Goal: Check status: Check status

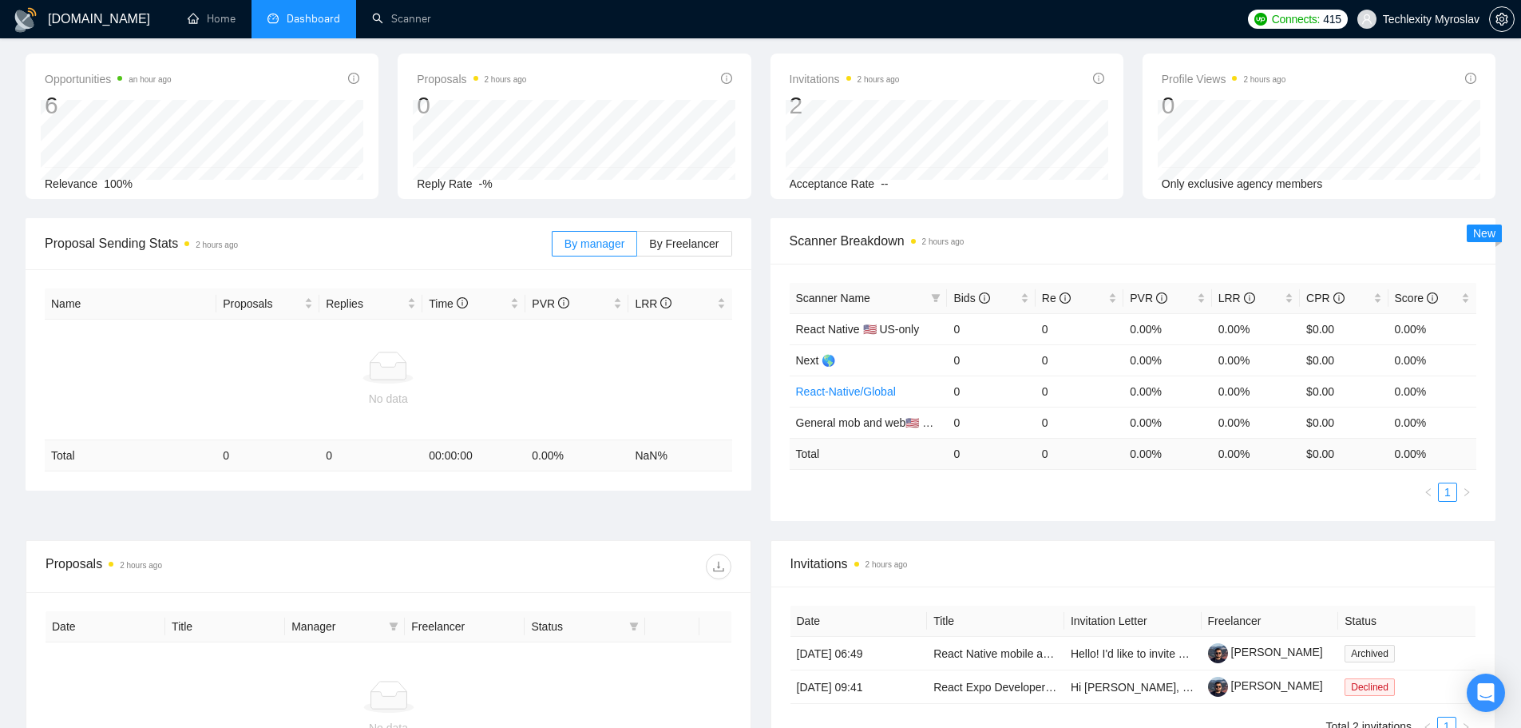
scroll to position [273, 0]
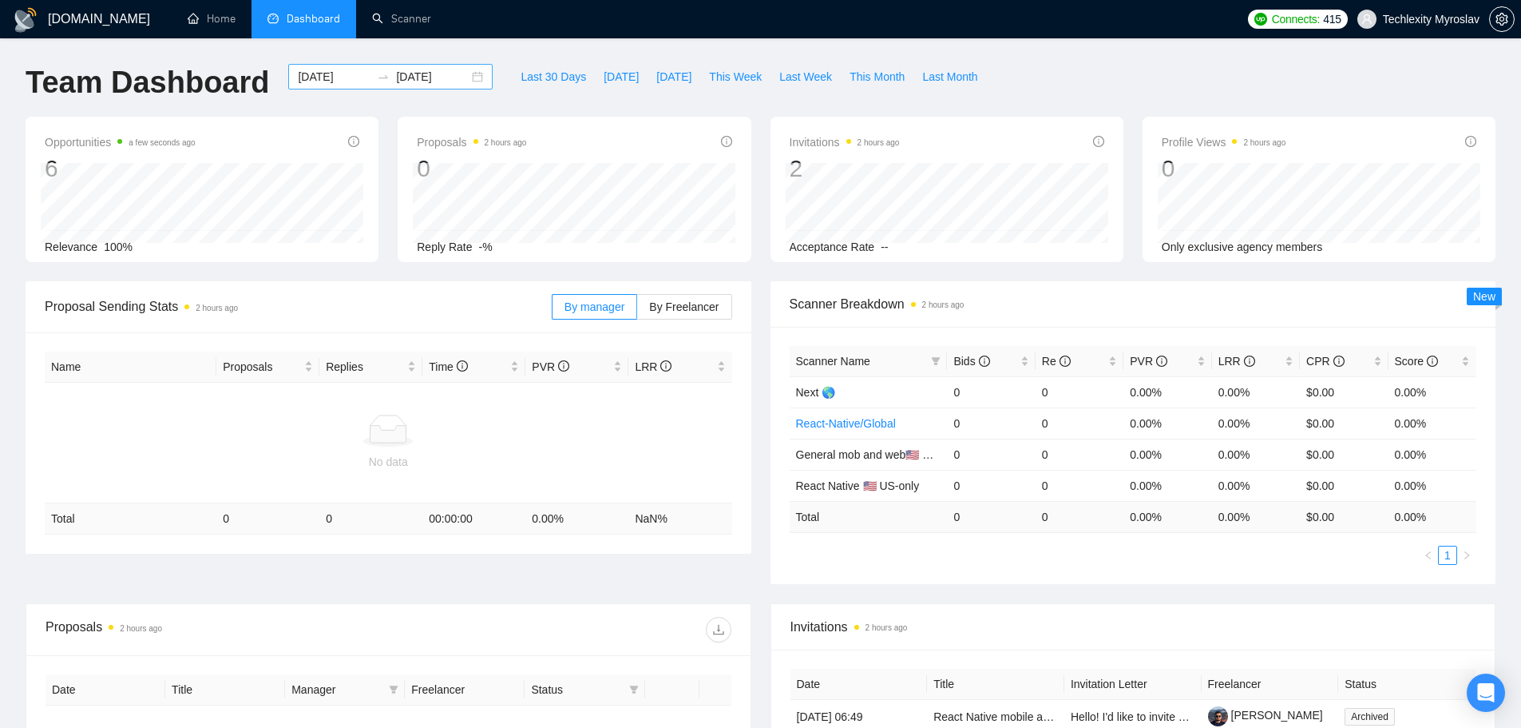
click at [465, 77] on div "2025-04-01 2025-05-01" at bounding box center [390, 77] width 204 height 26
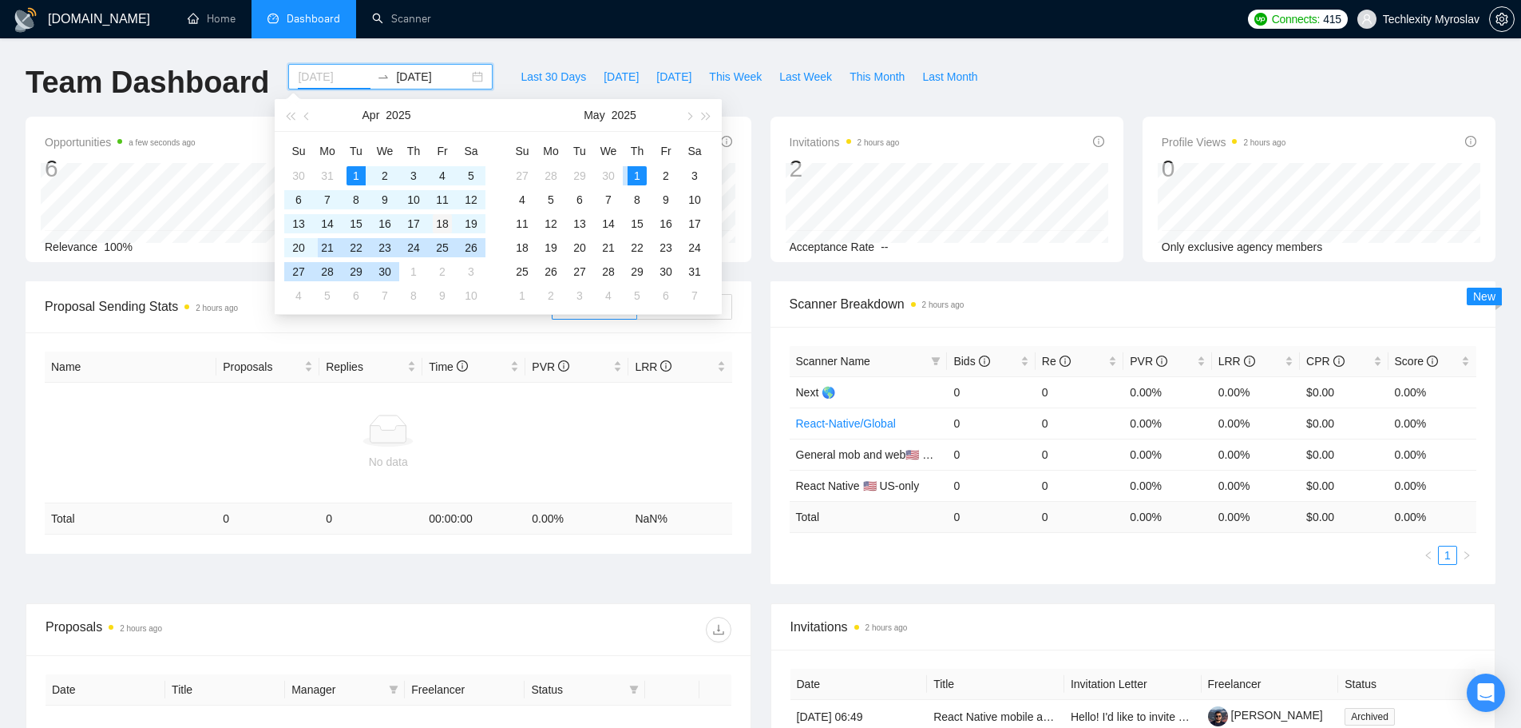
type input "2025-04-18"
click at [441, 224] on div "18" at bounding box center [442, 223] width 19 height 19
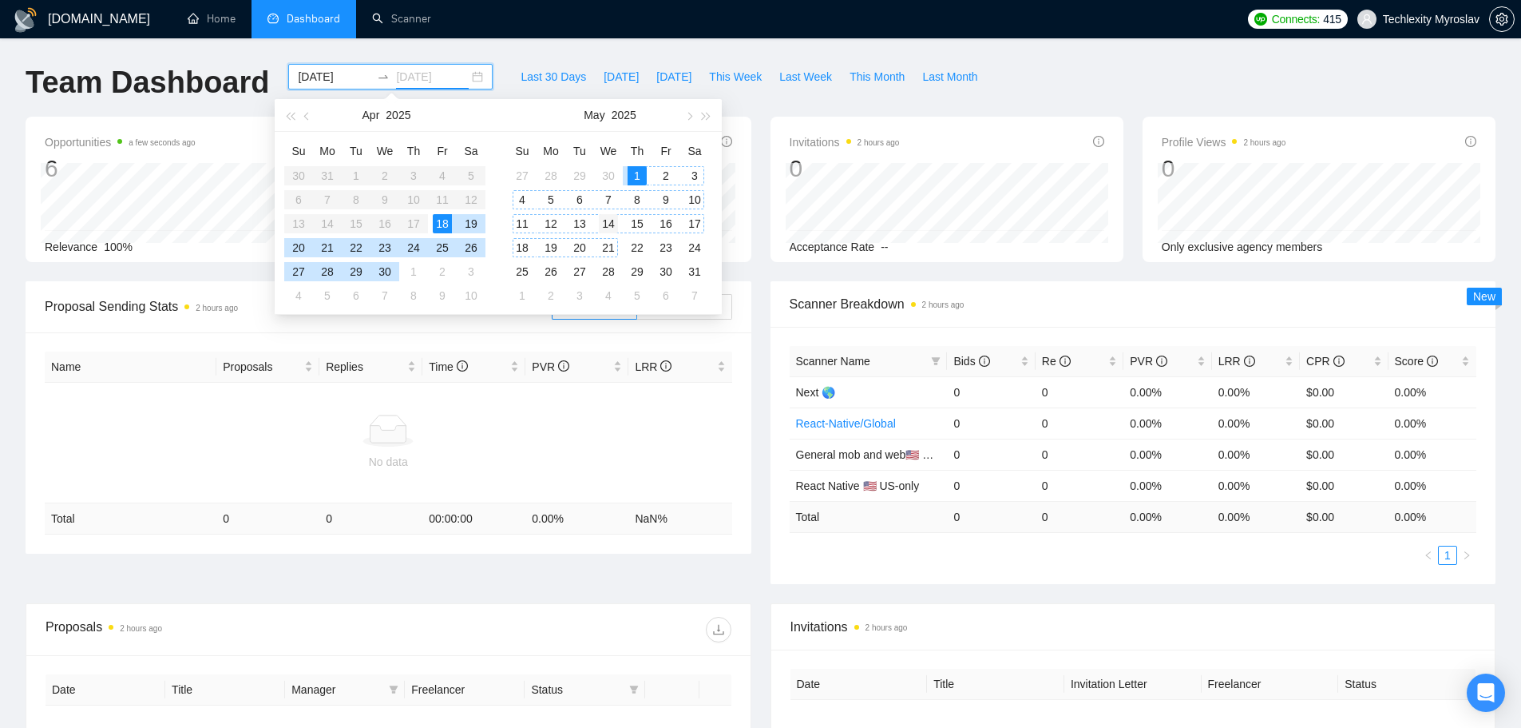
type input "2025-05-14"
click at [615, 220] on div "14" at bounding box center [608, 223] width 19 height 19
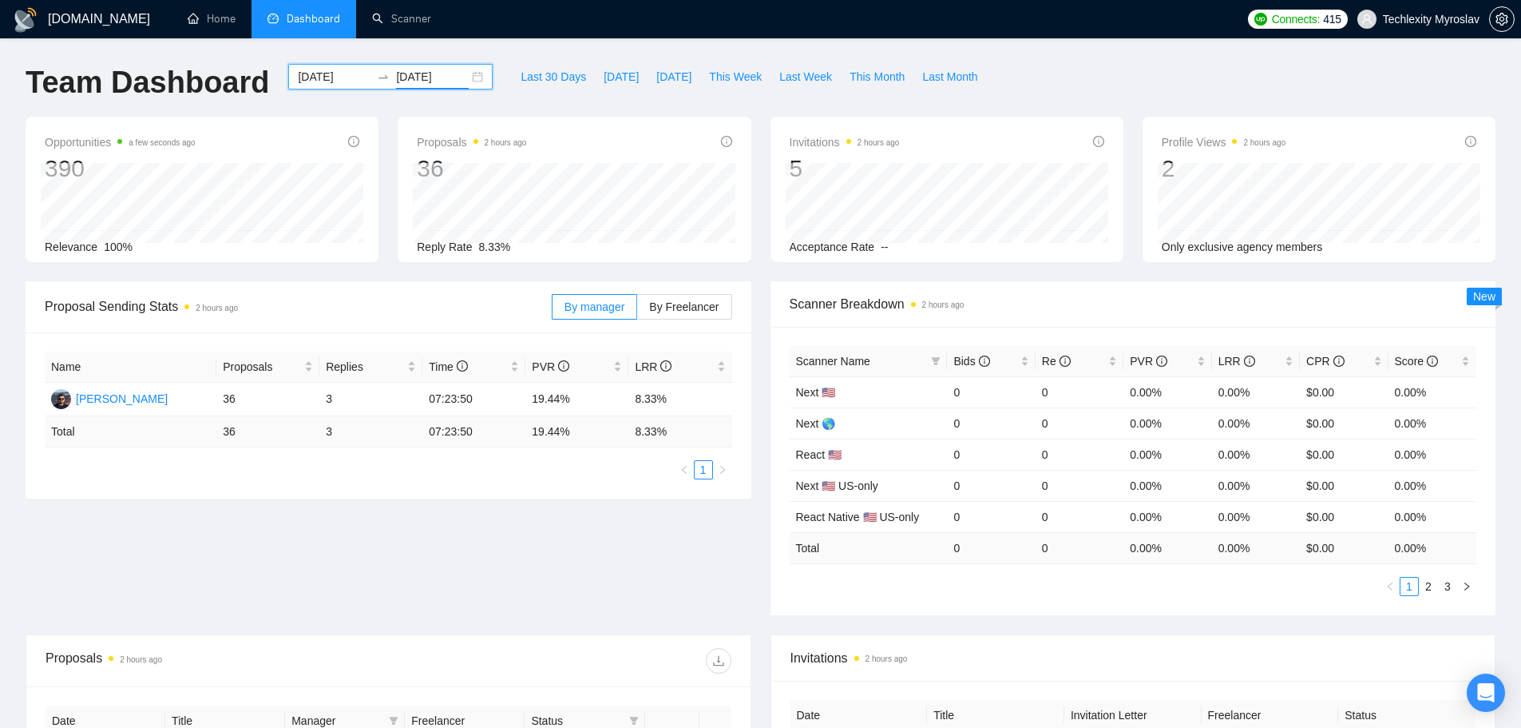
click at [474, 70] on div "2025-04-18 2025-05-14" at bounding box center [390, 77] width 204 height 26
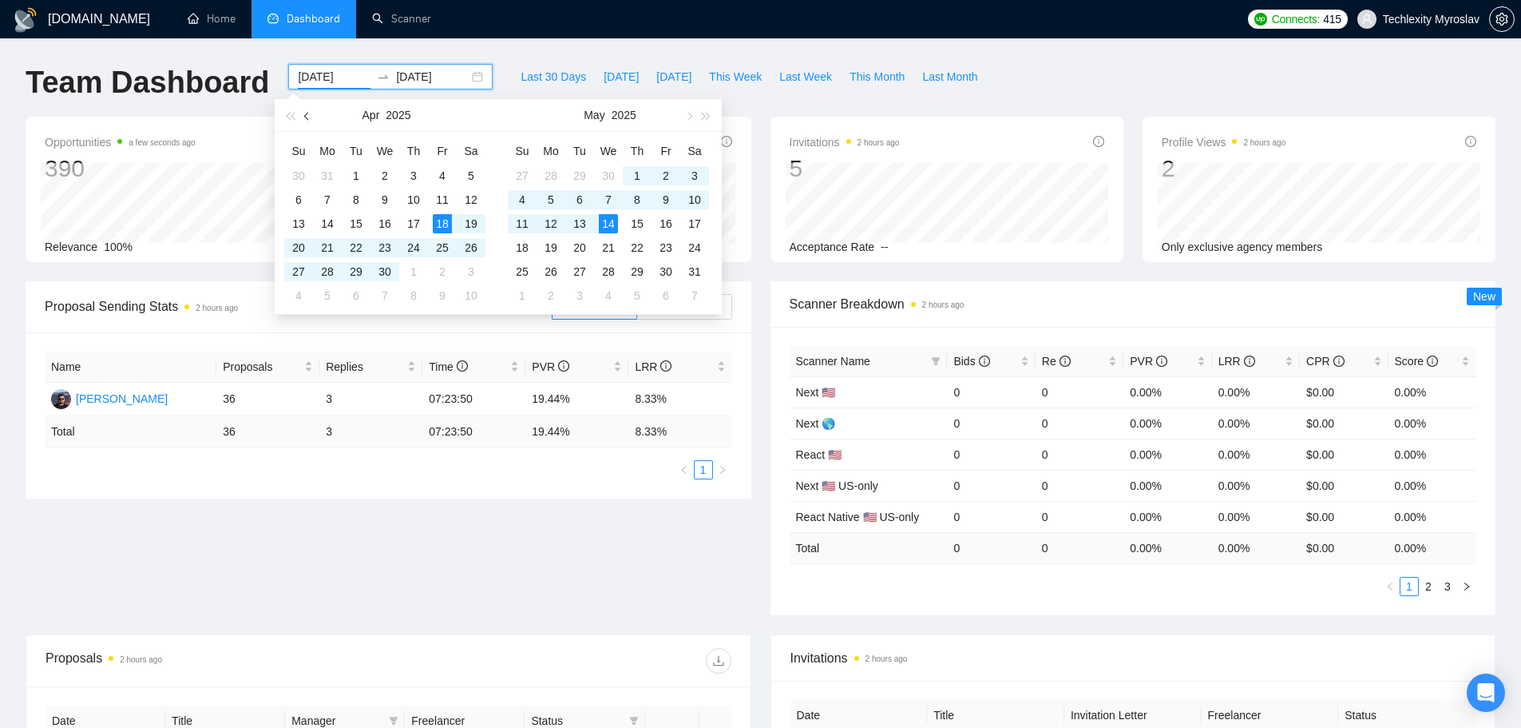
click at [305, 116] on span "button" at bounding box center [308, 116] width 8 height 8
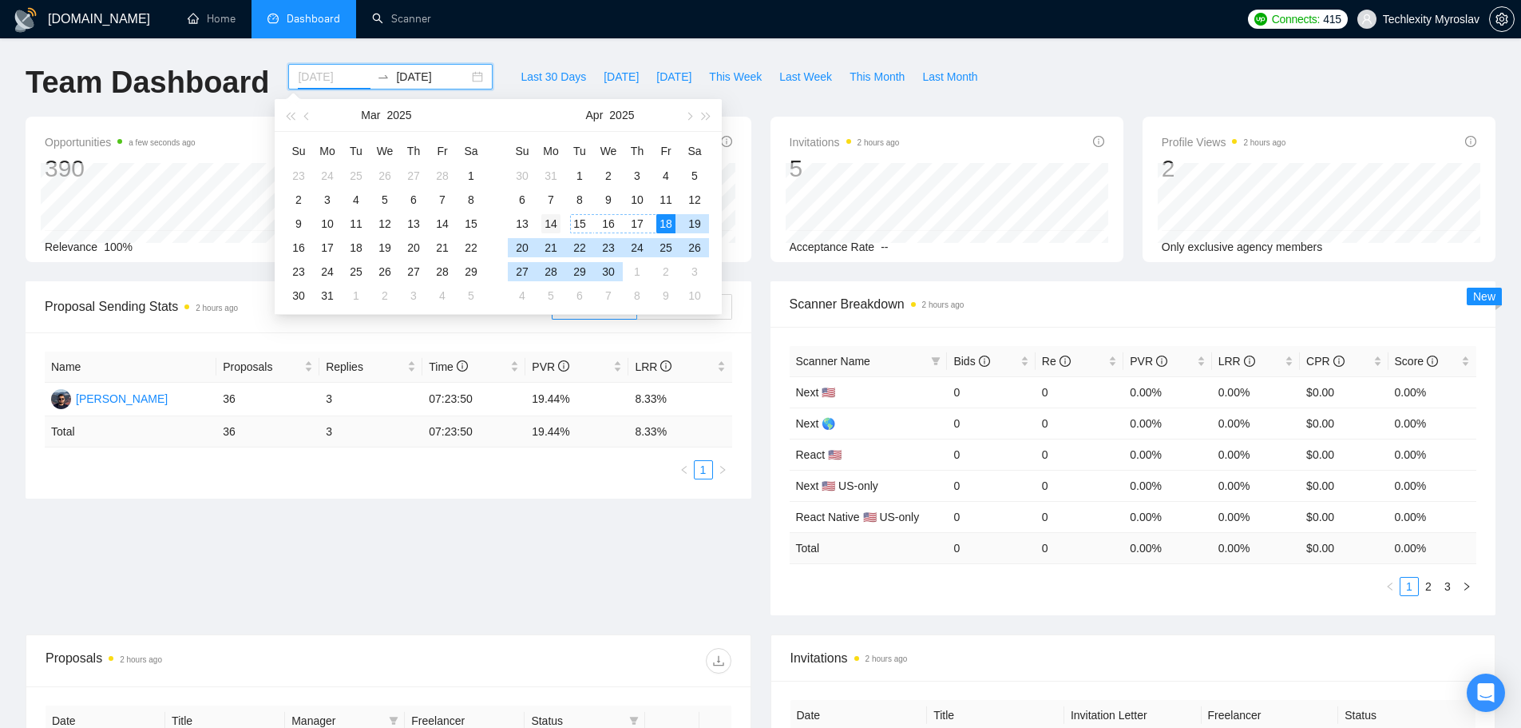
type input "2025-04-14"
click at [559, 224] on div "14" at bounding box center [550, 223] width 19 height 19
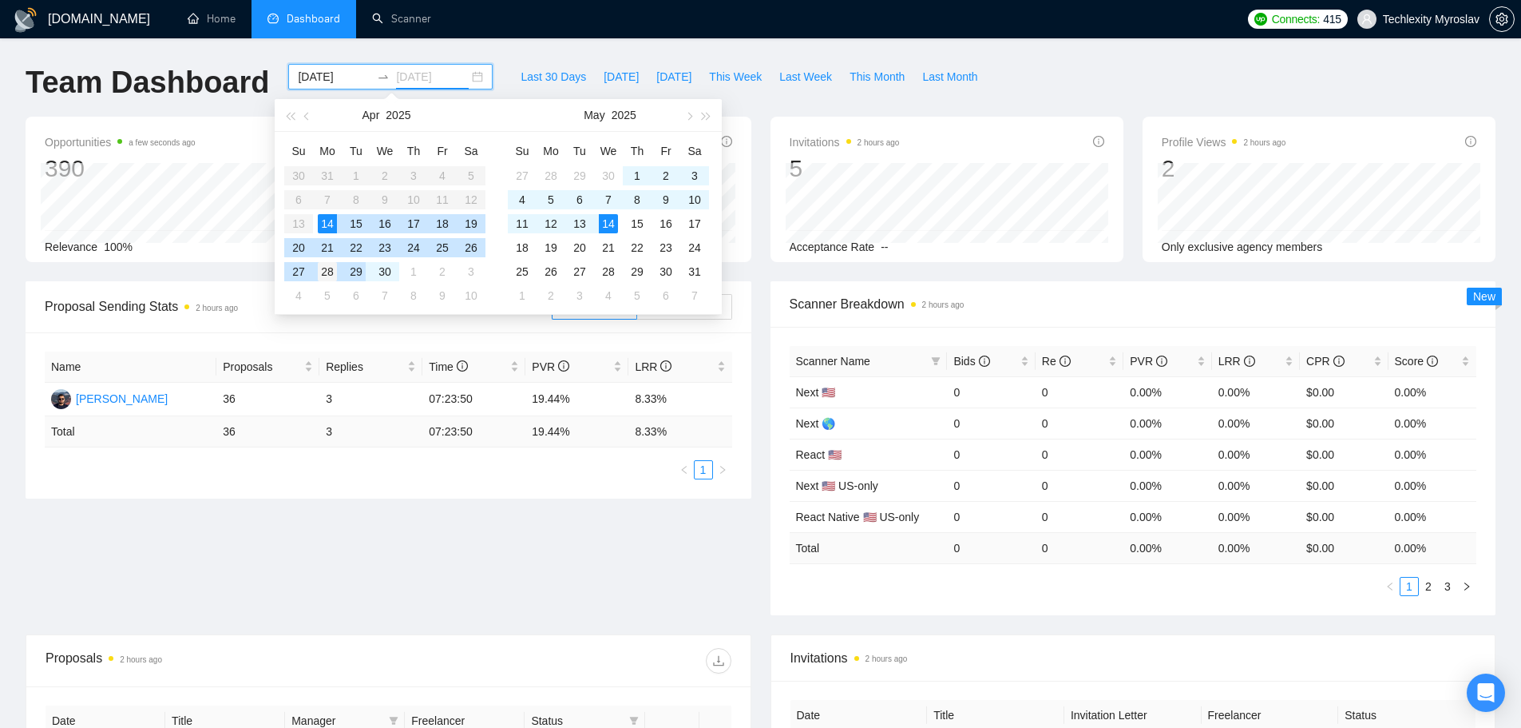
type input "2025-04-28"
click at [324, 273] on div "28" at bounding box center [327, 271] width 19 height 19
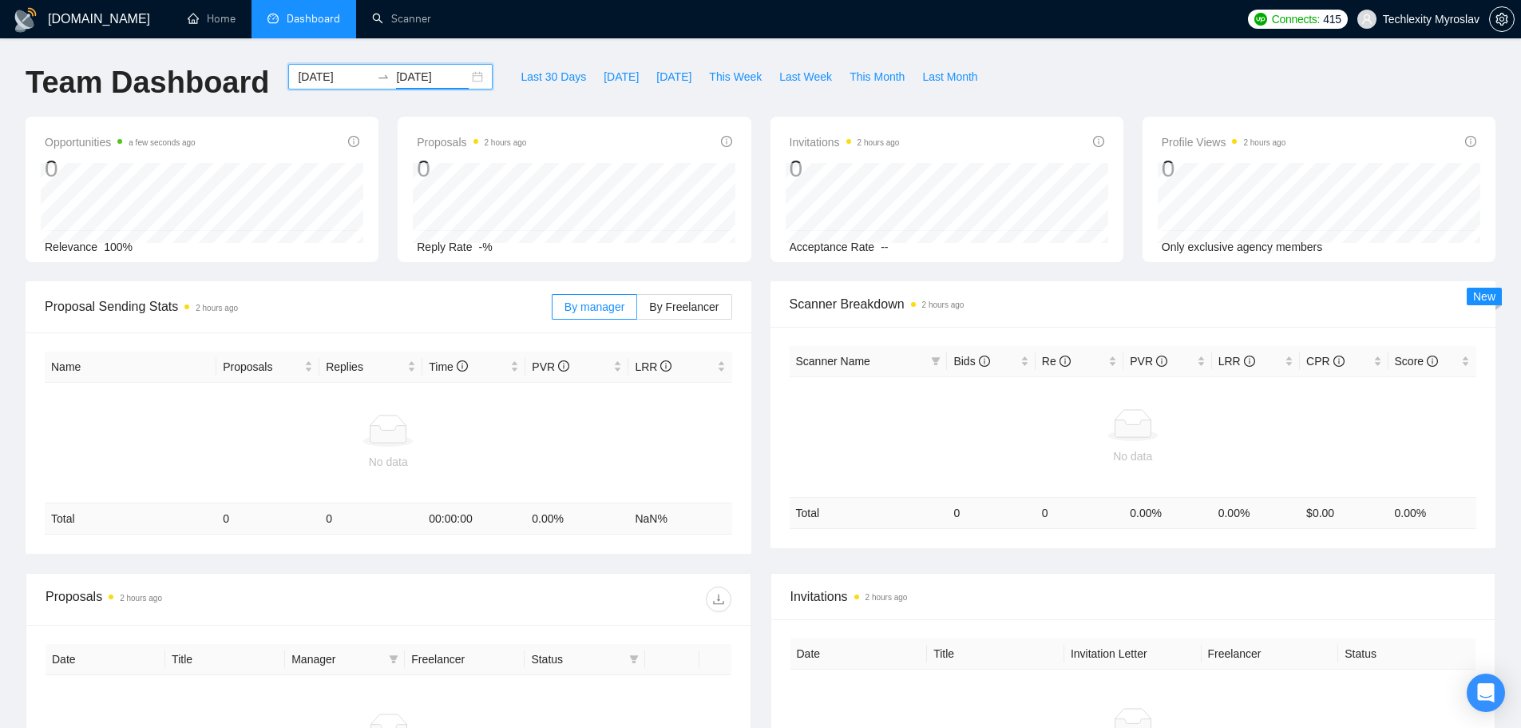
click at [466, 79] on div "2025-04-14 2025-04-28" at bounding box center [390, 77] width 204 height 26
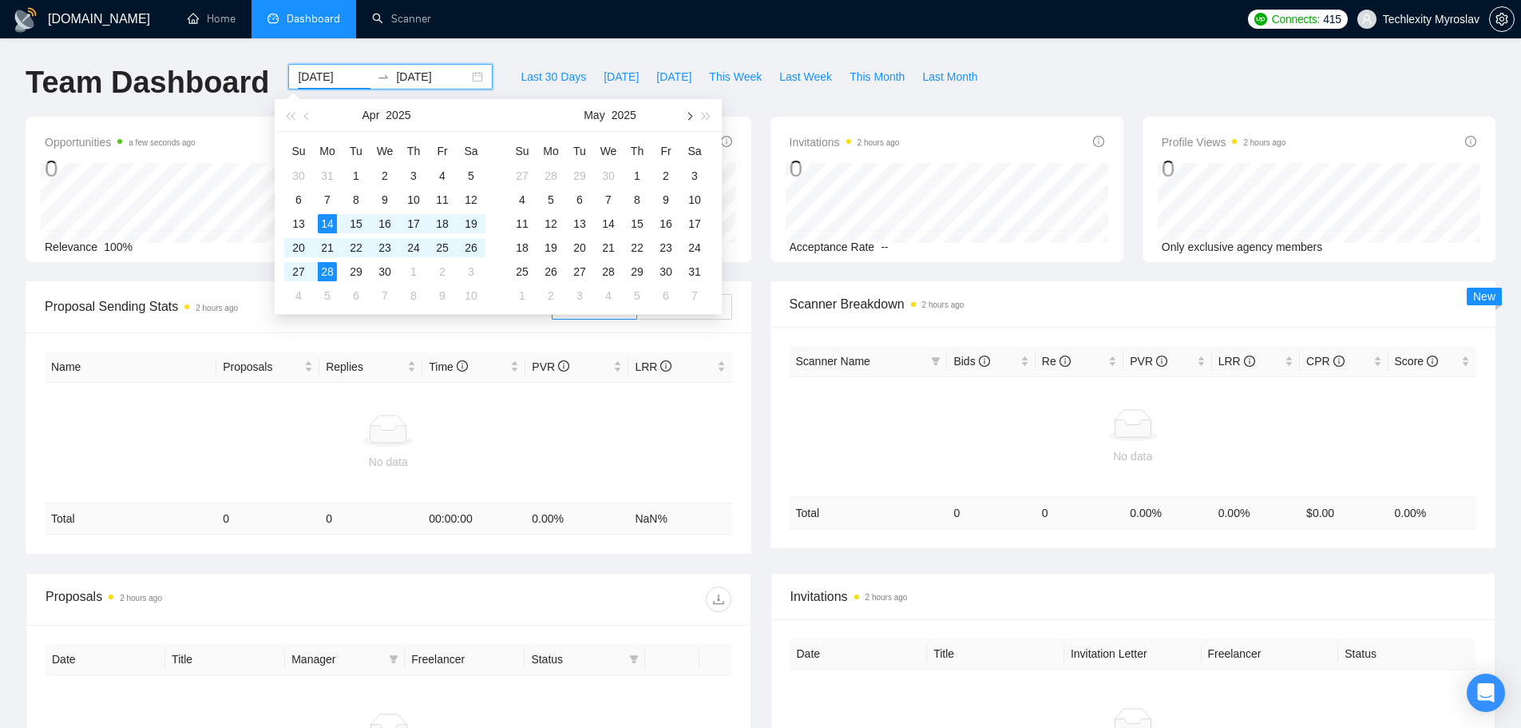
click at [687, 117] on span "button" at bounding box center [688, 116] width 8 height 8
click at [692, 117] on span "button" at bounding box center [688, 116] width 8 height 8
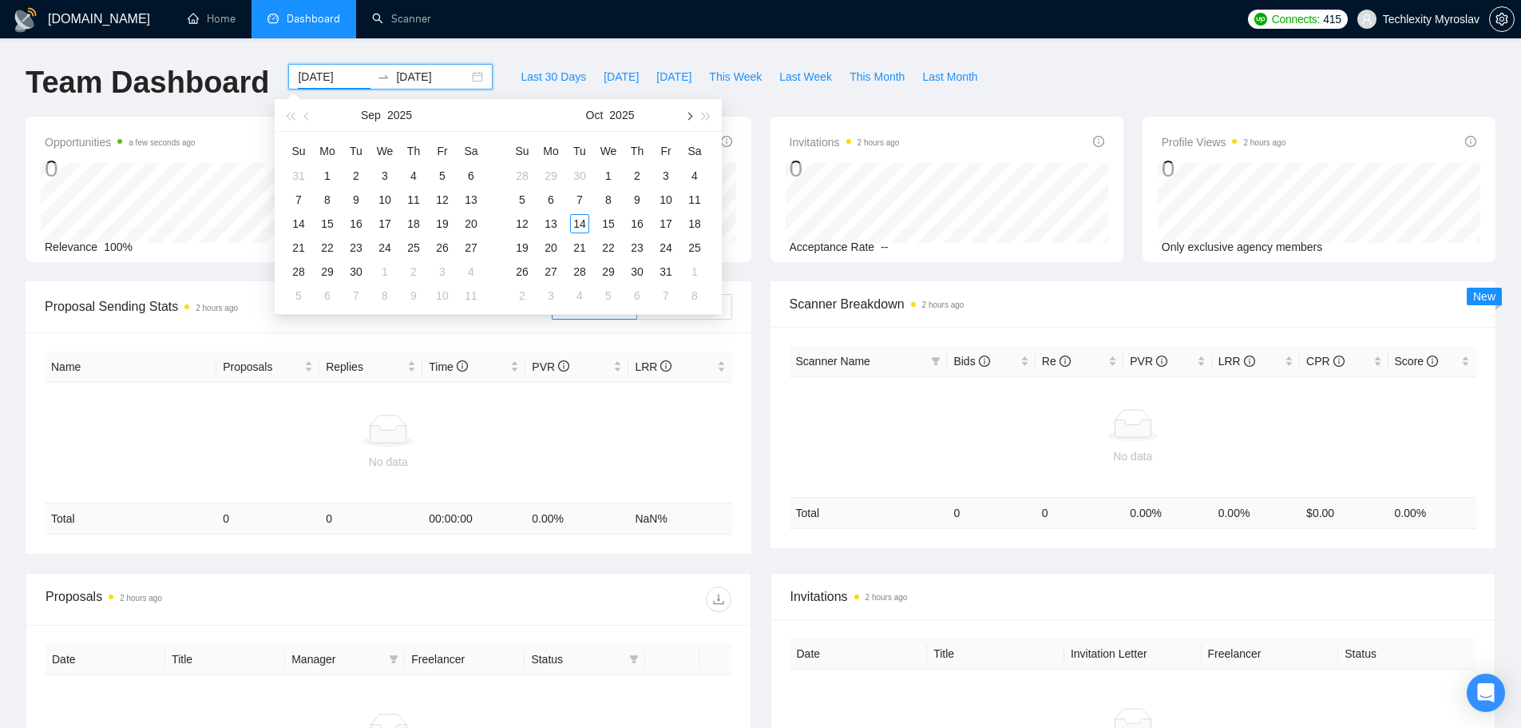
click at [692, 116] on span "button" at bounding box center [688, 116] width 8 height 8
click at [310, 114] on span "button" at bounding box center [308, 116] width 8 height 8
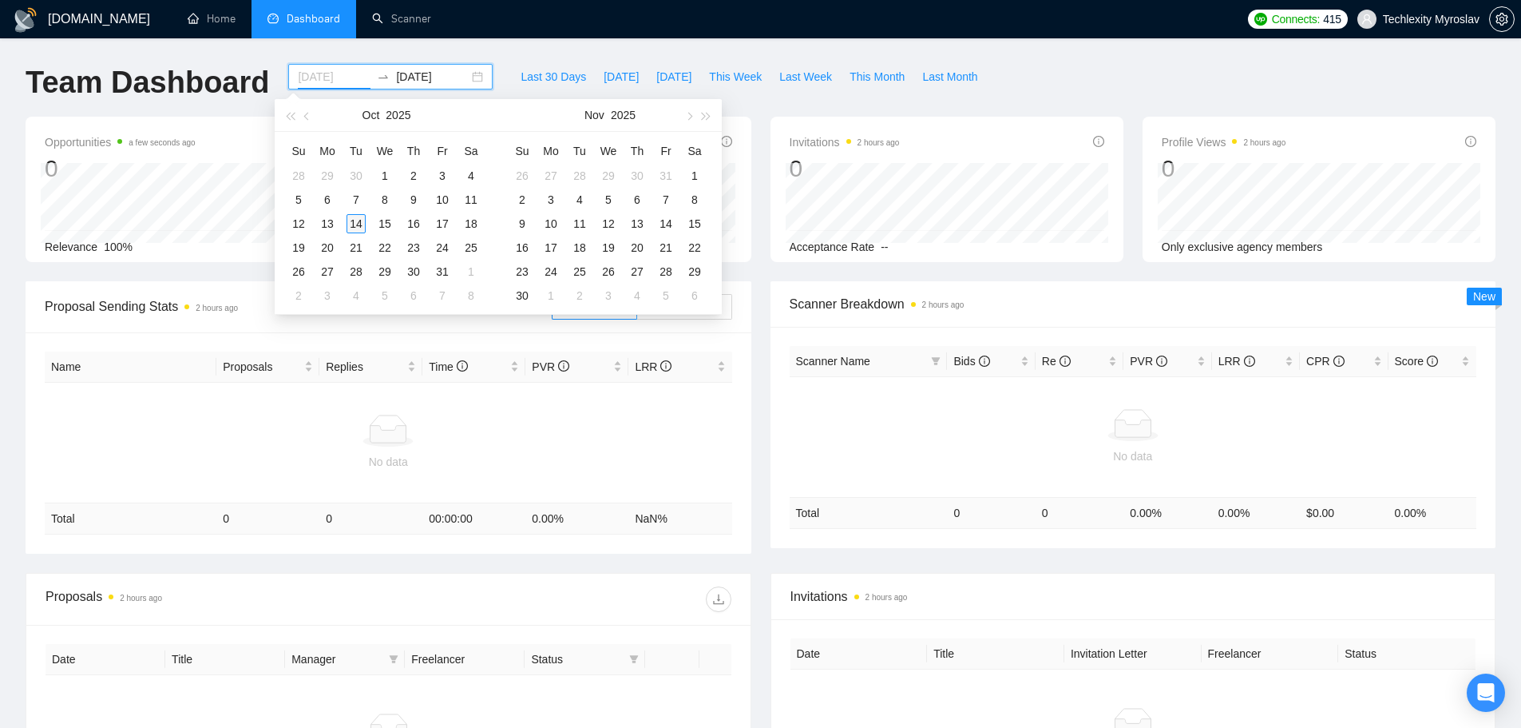
type input "2025-10-14"
click at [359, 226] on div "14" at bounding box center [356, 223] width 19 height 19
click at [307, 116] on span "button" at bounding box center [308, 116] width 8 height 8
click at [350, 76] on input "2025-10-14" at bounding box center [334, 77] width 73 height 18
click at [311, 113] on button "button" at bounding box center [308, 115] width 18 height 32
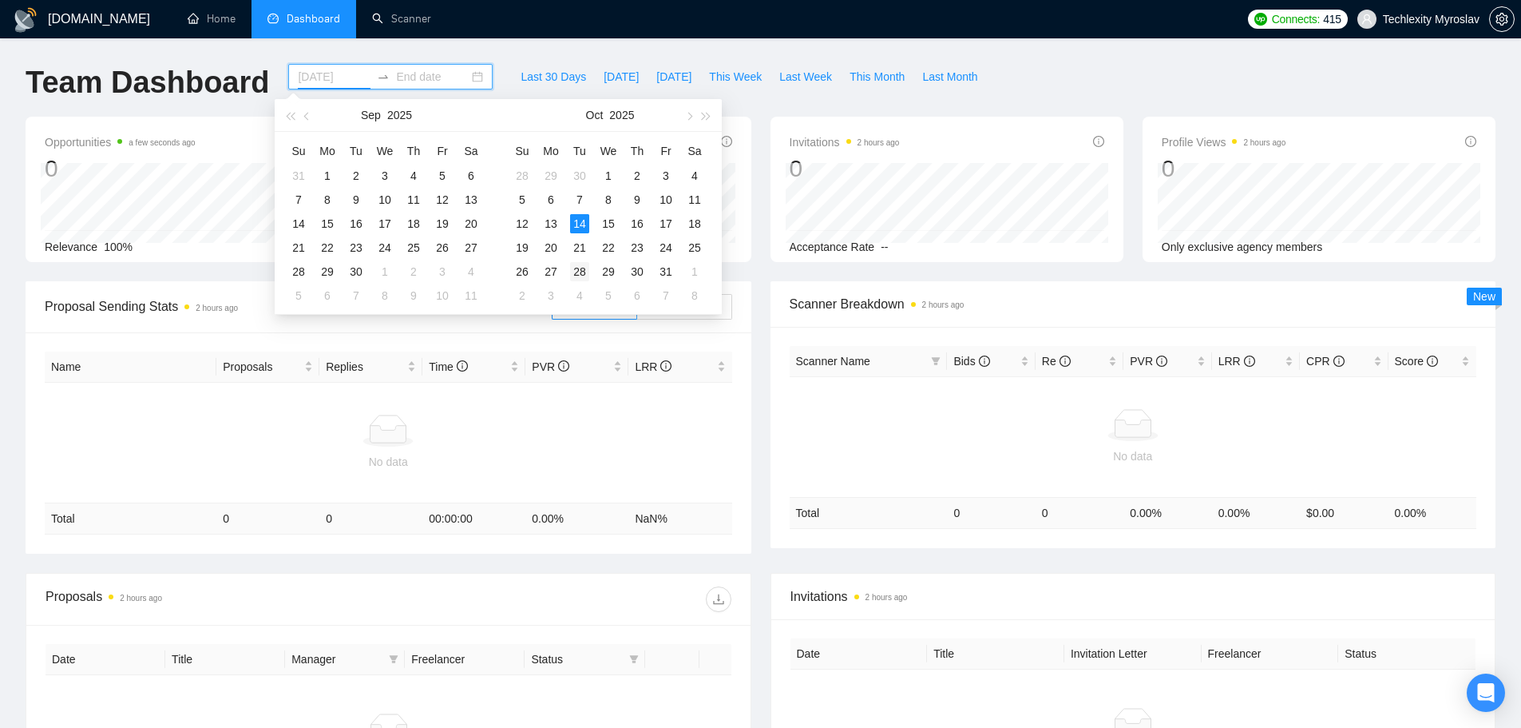
type input "2025-10-28"
click at [581, 269] on div "28" at bounding box center [579, 271] width 19 height 19
click at [469, 75] on div "2025-10-28" at bounding box center [390, 77] width 204 height 26
click at [694, 118] on button "button" at bounding box center [689, 115] width 18 height 32
click at [690, 117] on span "button" at bounding box center [688, 116] width 8 height 8
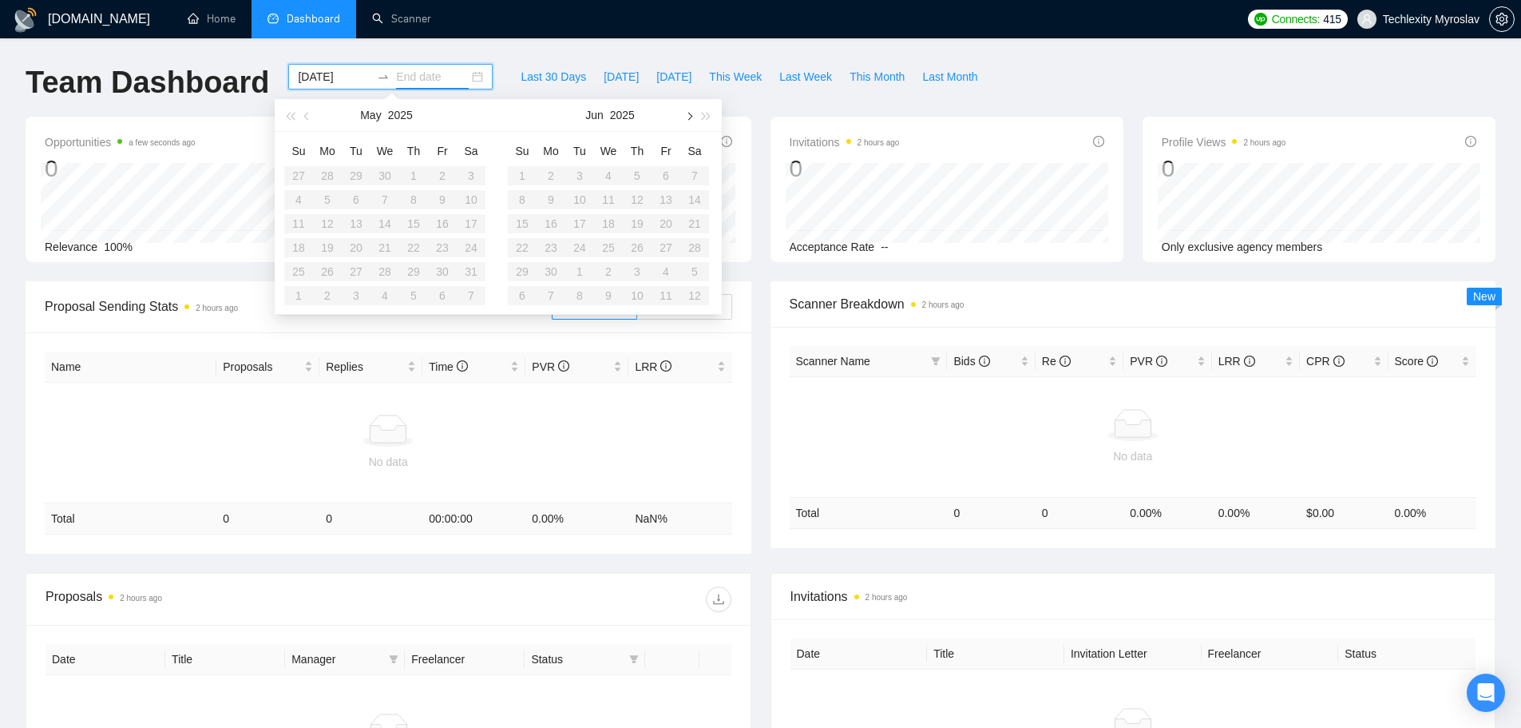
click at [690, 117] on span "button" at bounding box center [688, 116] width 8 height 8
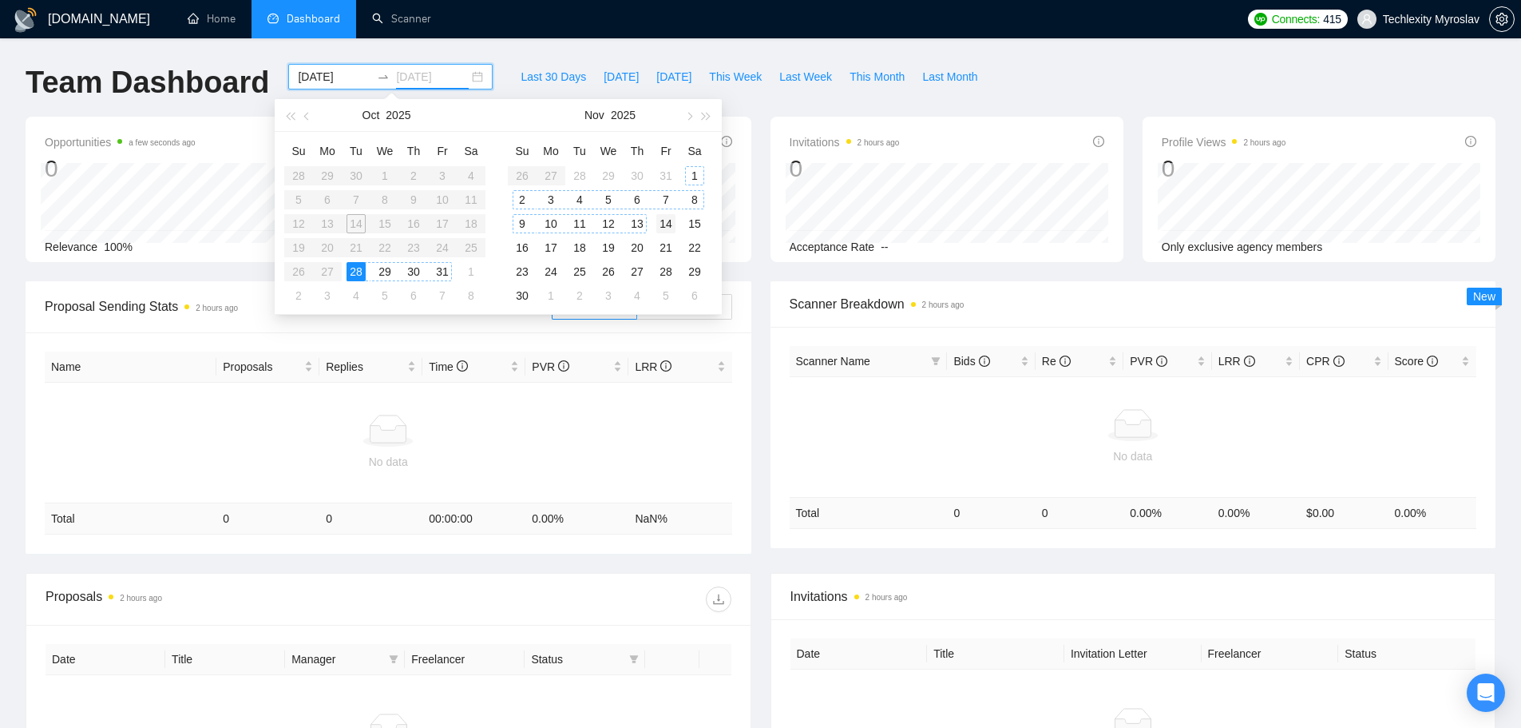
type input "2025-11-14"
click at [665, 222] on div "14" at bounding box center [665, 223] width 19 height 19
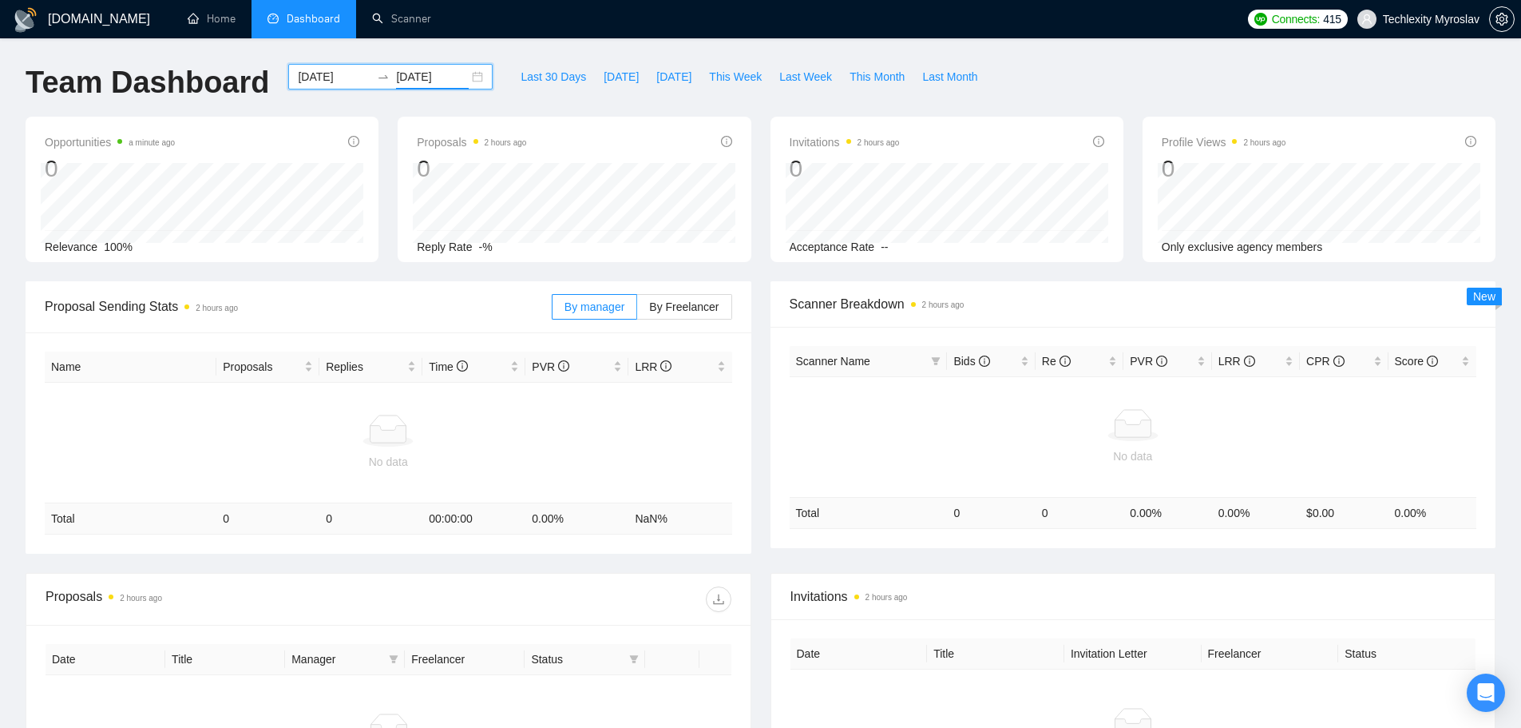
click at [463, 74] on div "2025-10-28 2025-11-14" at bounding box center [390, 77] width 204 height 26
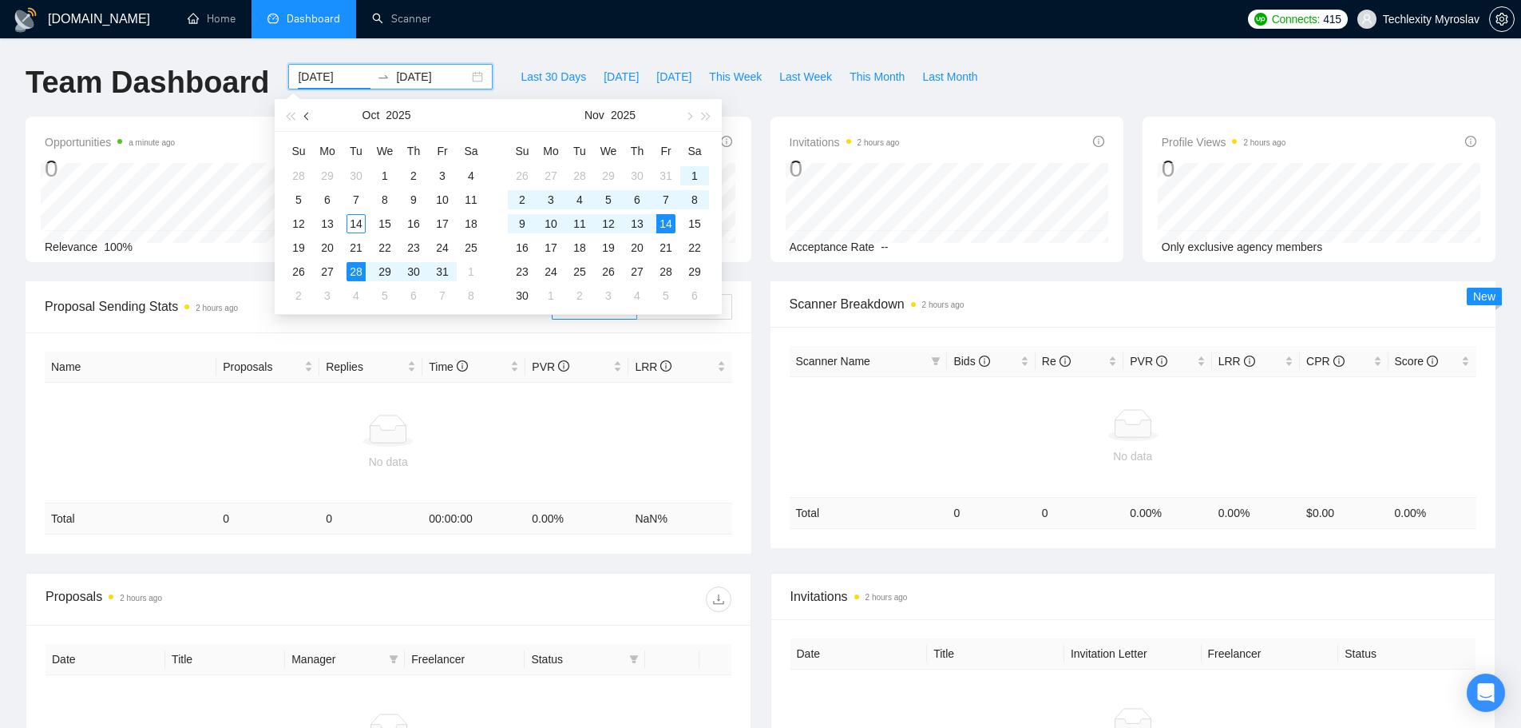
click at [307, 117] on span "button" at bounding box center [308, 116] width 8 height 8
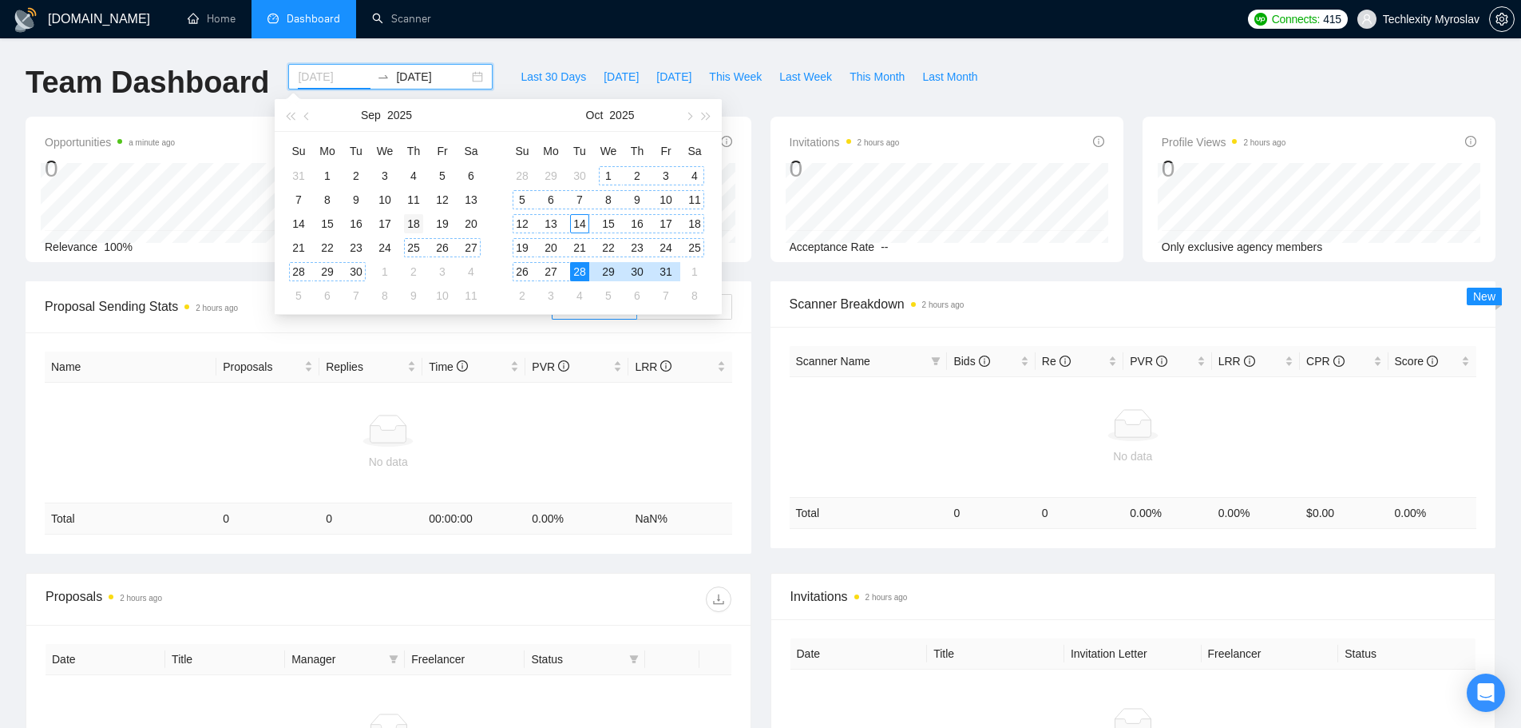
type input "2025-09-18"
click at [415, 223] on div "18" at bounding box center [413, 223] width 19 height 19
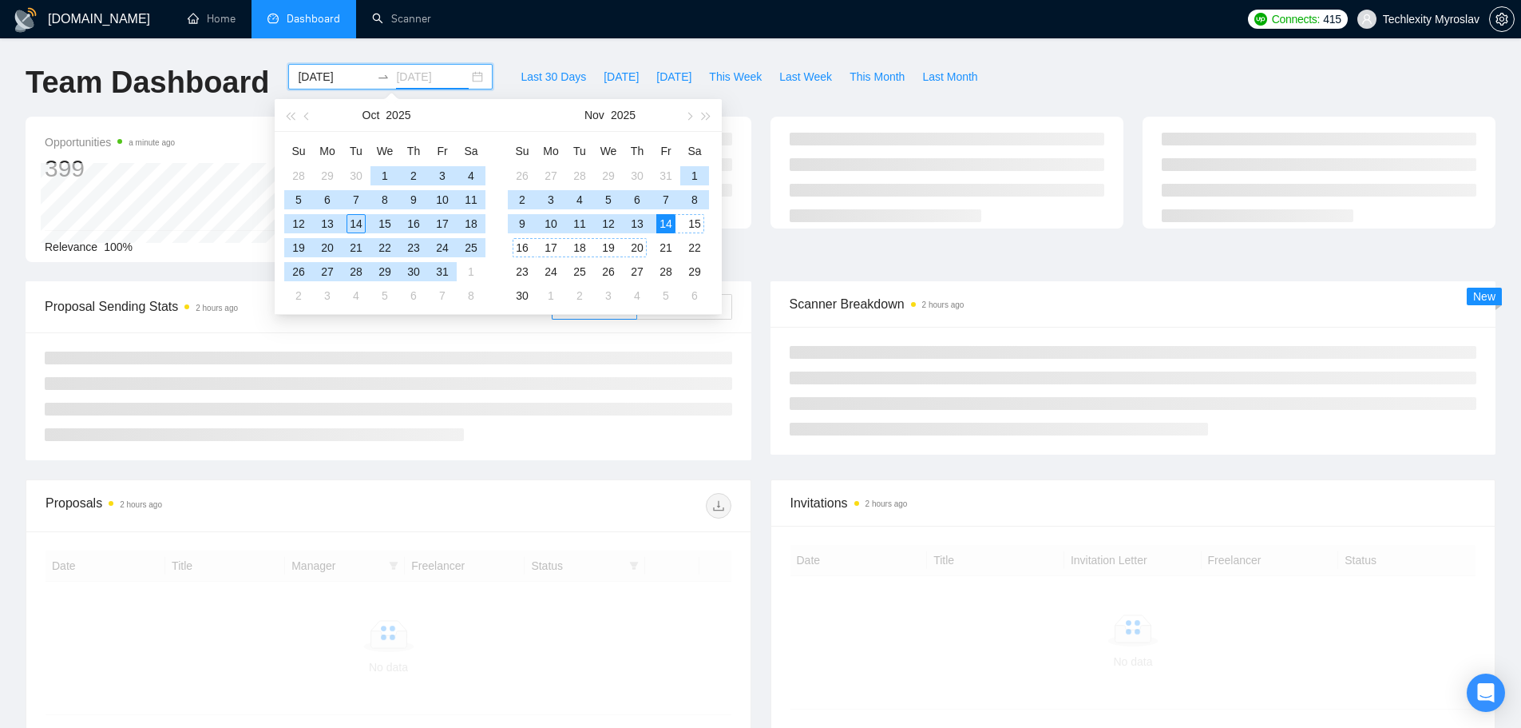
type input "2025-11-14"
click at [667, 220] on div "14" at bounding box center [665, 223] width 19 height 19
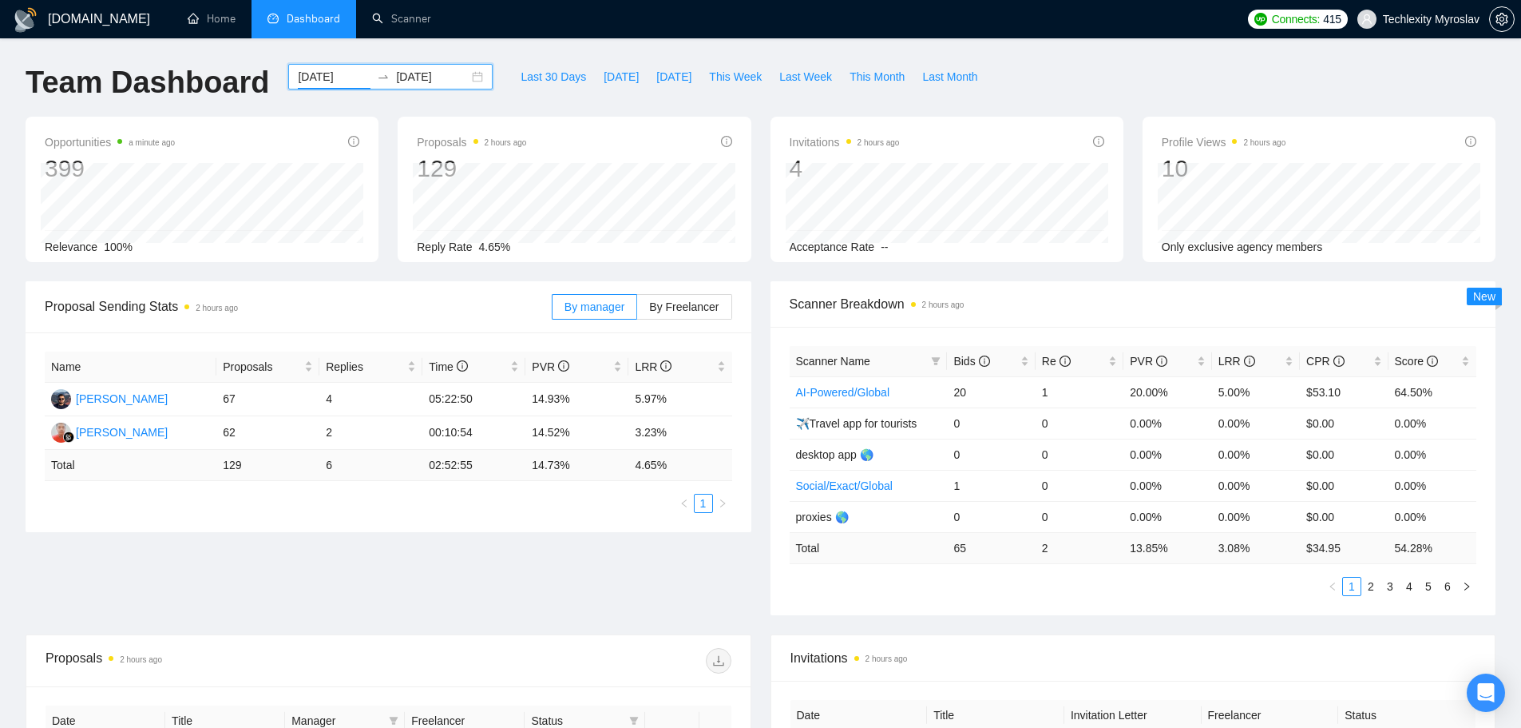
click at [308, 75] on input "2025-09-18" at bounding box center [334, 77] width 73 height 18
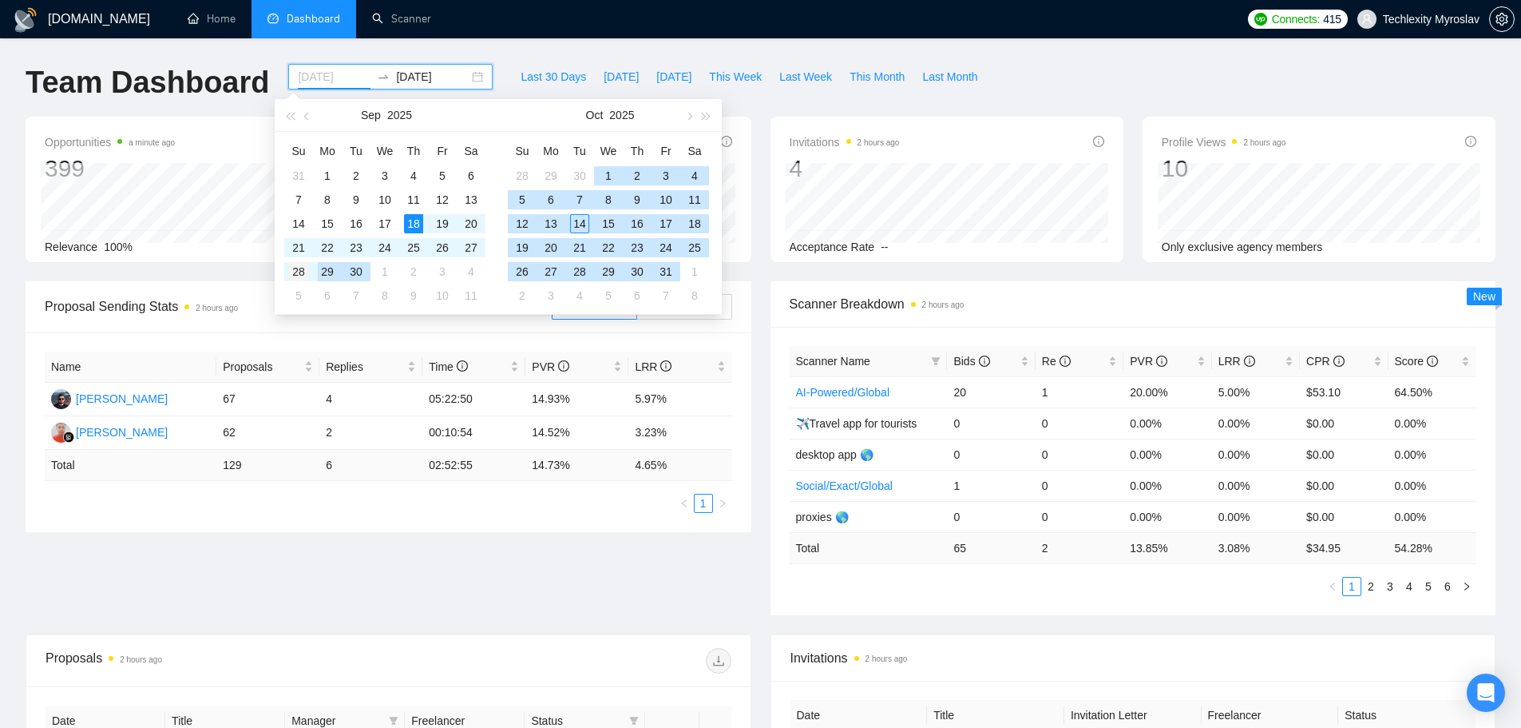
type input "2025-09-28"
click at [299, 272] on div "28" at bounding box center [298, 271] width 19 height 19
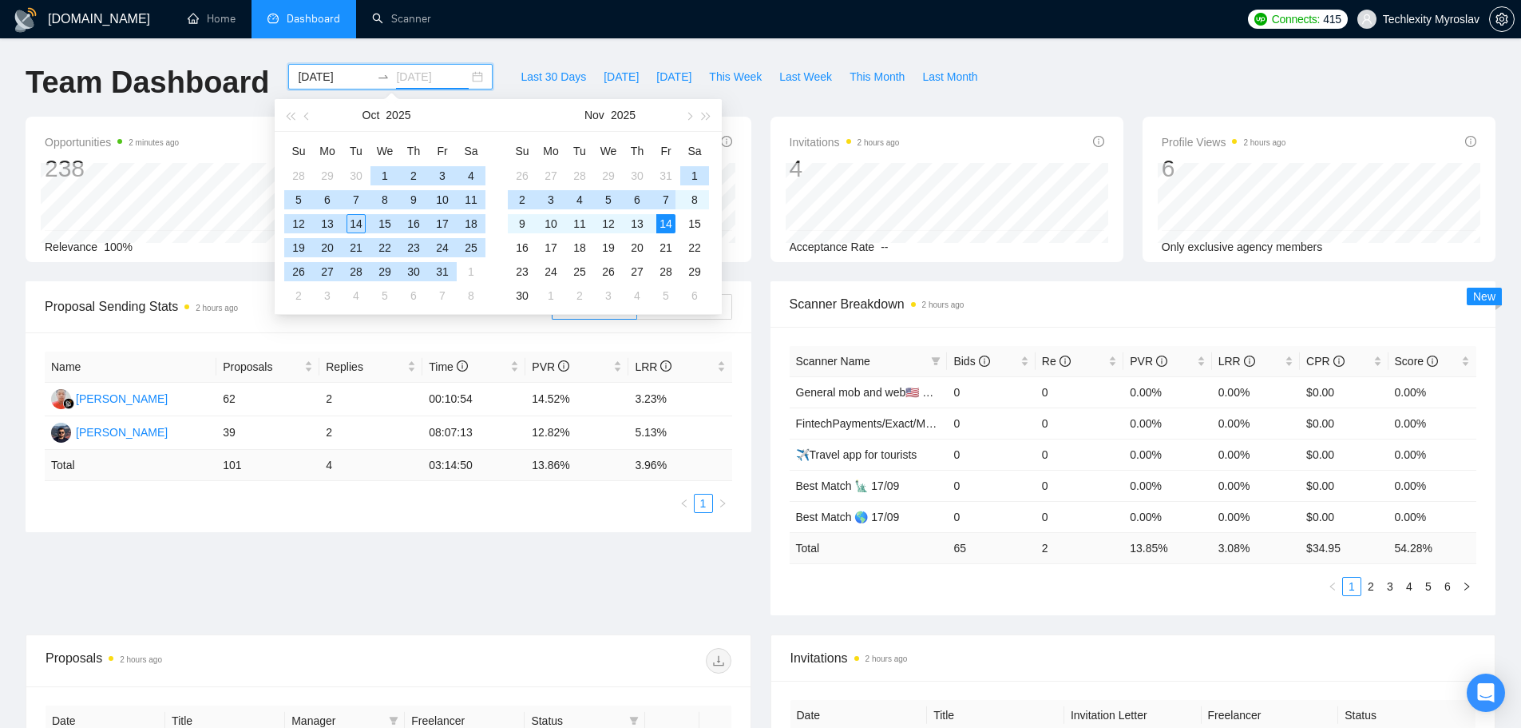
type input "2025-11-14"
click at [660, 226] on div "14" at bounding box center [665, 223] width 19 height 19
